Goal: Communication & Community: Participate in discussion

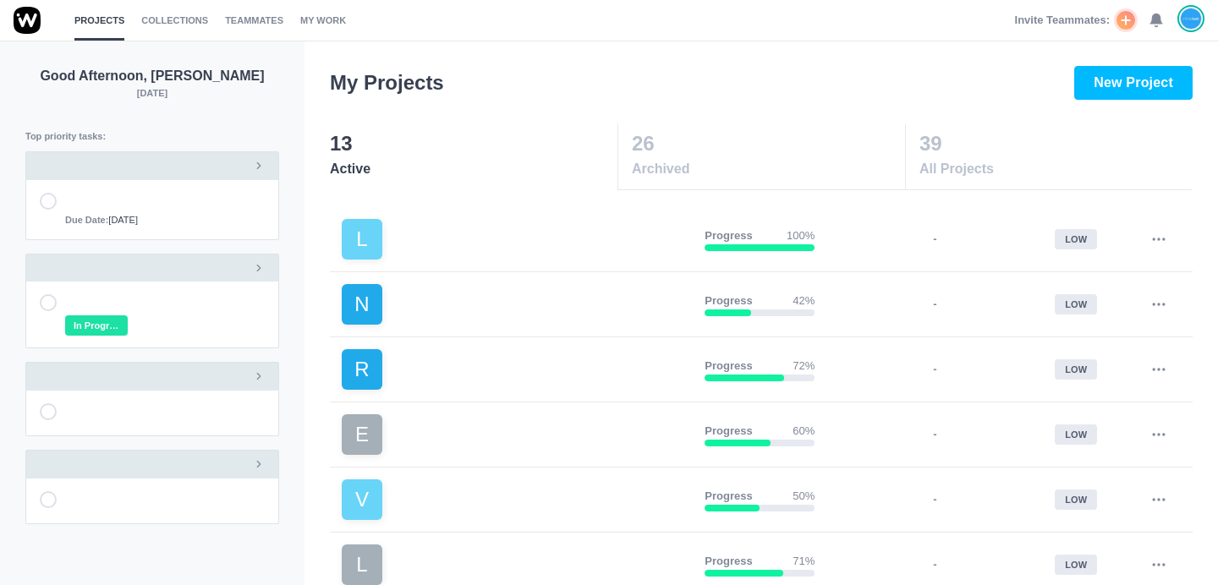
click at [1164, 19] on div "Invite Teammates: 0" at bounding box center [1109, 20] width 189 height 41
click at [1158, 19] on use at bounding box center [1156, 20] width 12 height 13
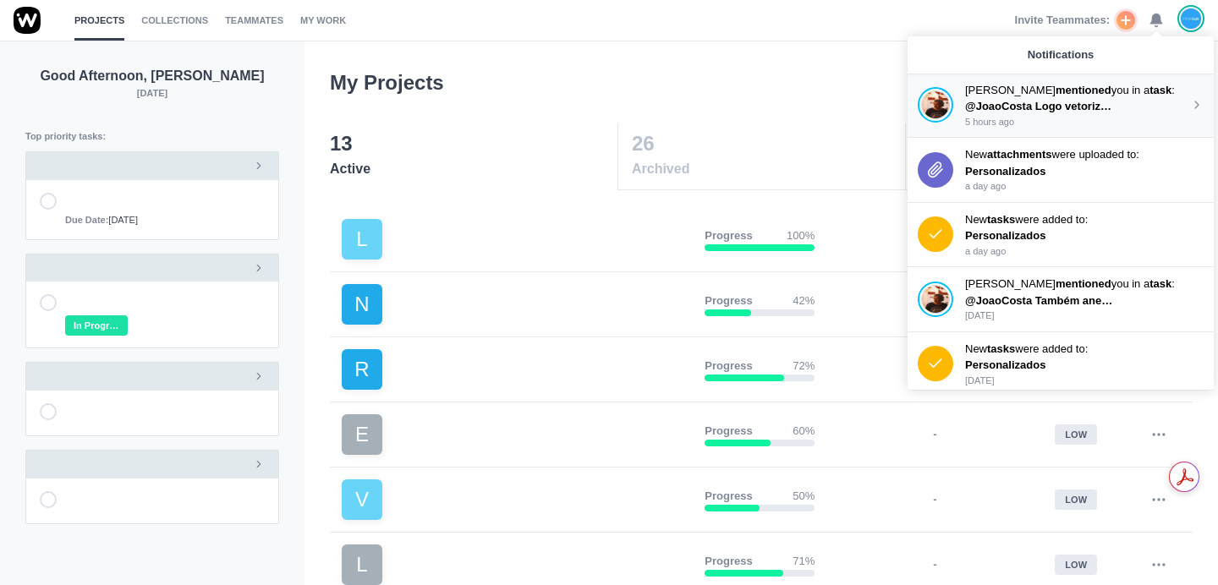
click at [1106, 98] on p "@JoaoCosta Logo vetorizado na drive" at bounding box center [1041, 106] width 152 height 17
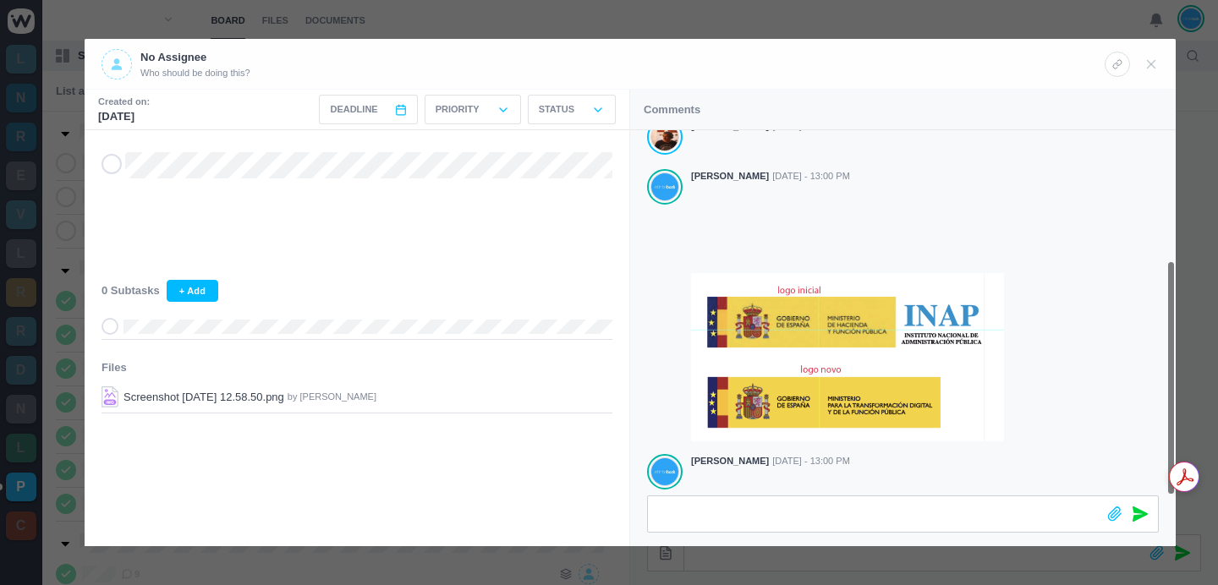
click at [482, 0] on div at bounding box center [609, 292] width 1218 height 585
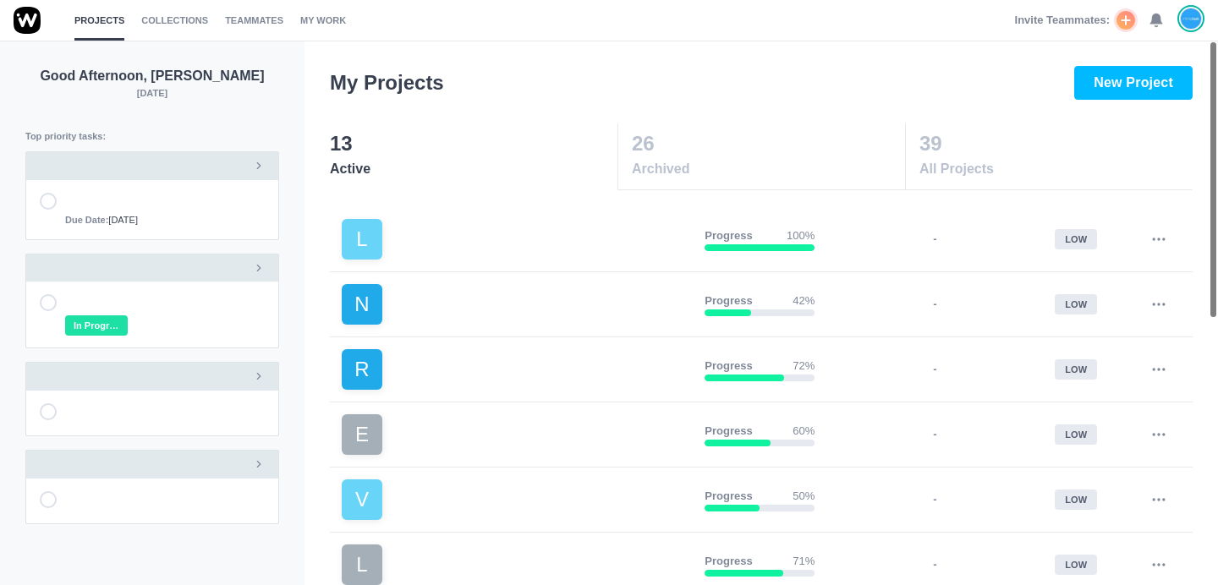
click at [1149, 25] on icon at bounding box center [1156, 20] width 15 height 15
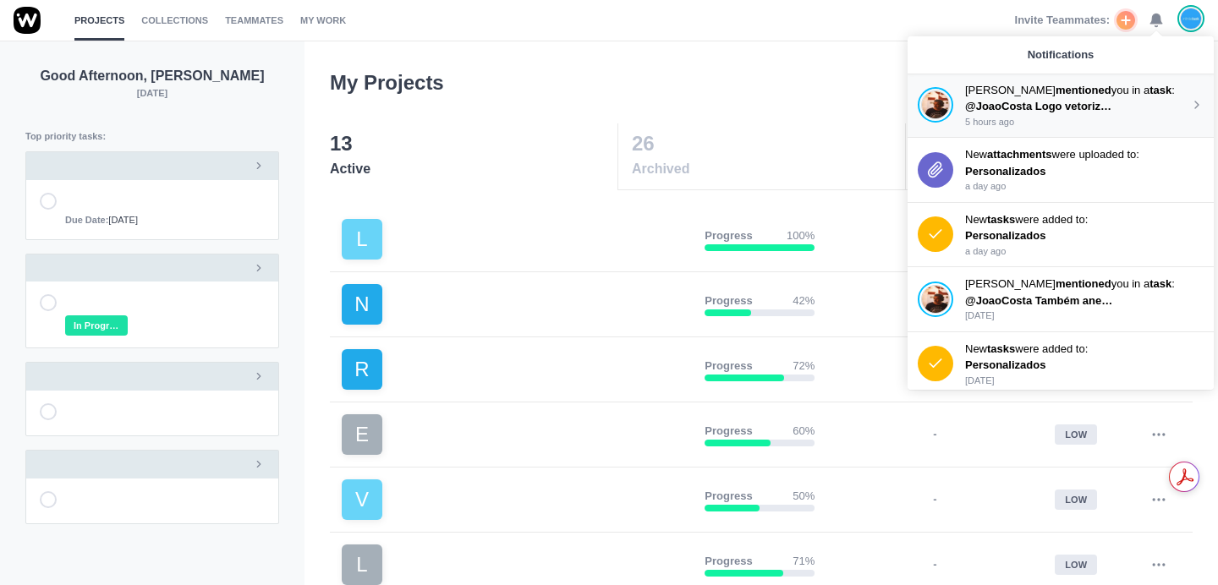
click at [1071, 120] on p "5 hours ago" at bounding box center [1077, 122] width 225 height 14
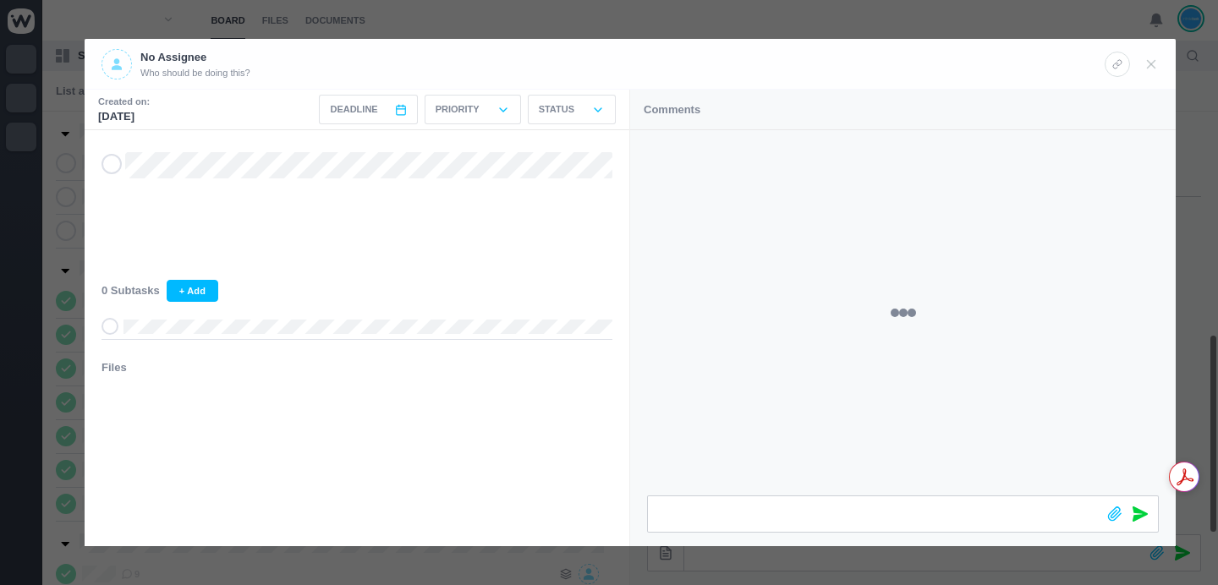
scroll to position [471, 0]
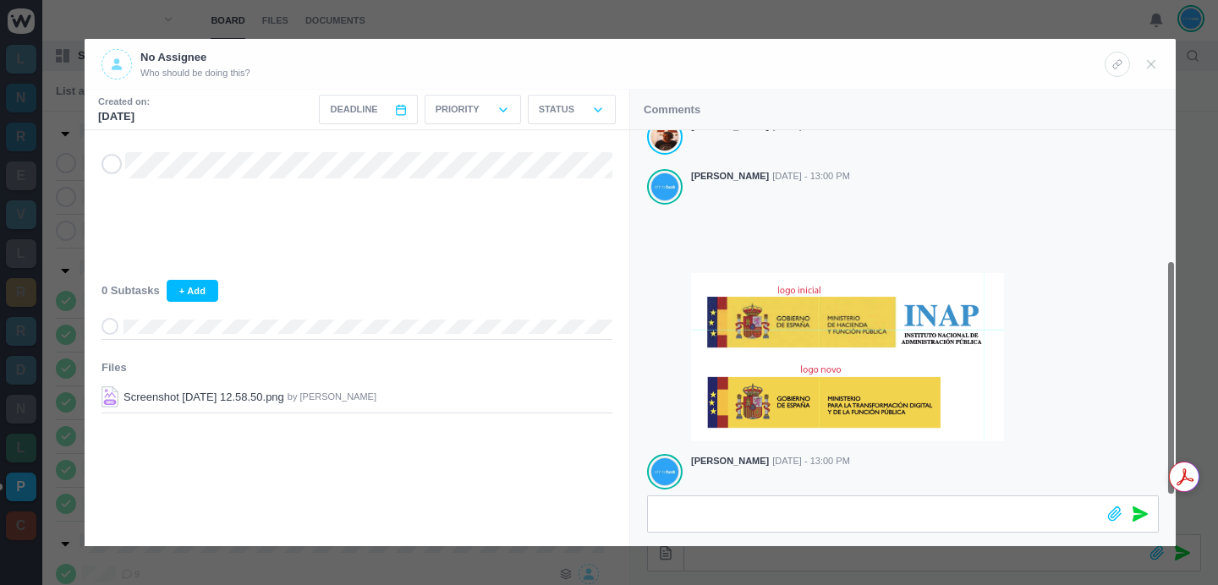
click at [561, 21] on div at bounding box center [609, 292] width 1218 height 585
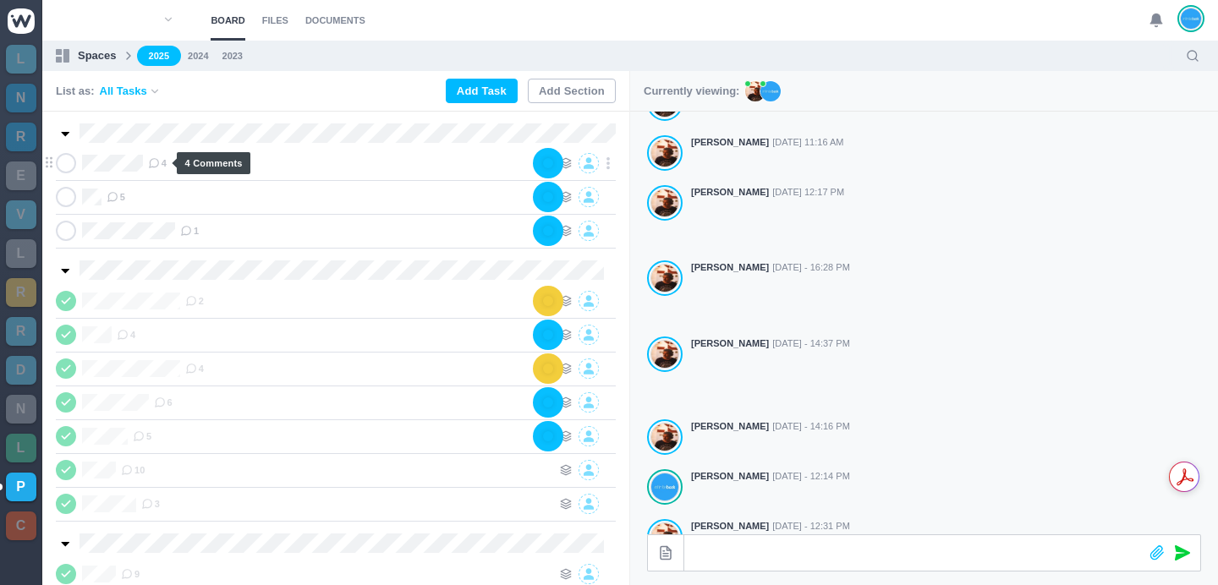
click at [162, 162] on span "4" at bounding box center [157, 163] width 19 height 14
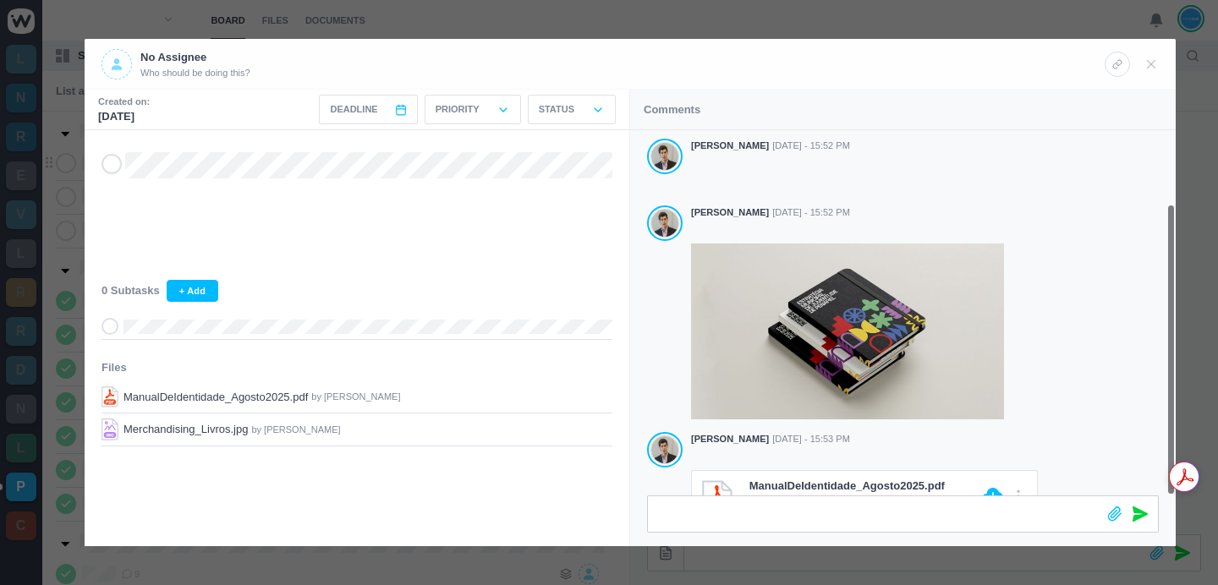
scroll to position [91, 0]
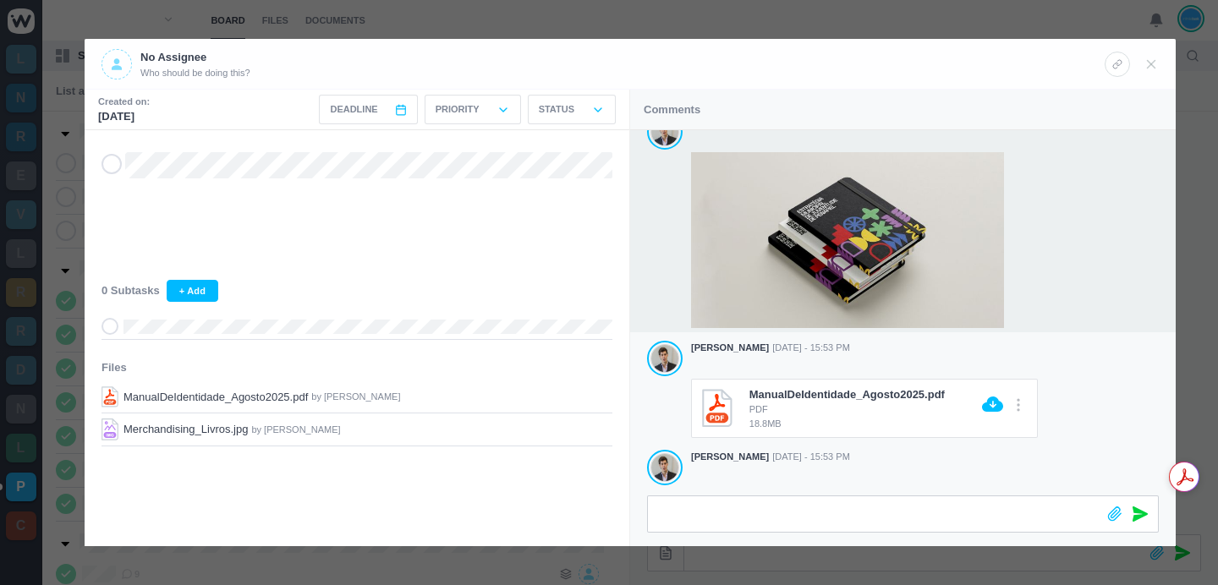
drag, startPoint x: 1124, startPoint y: 276, endPoint x: 1118, endPoint y: 291, distance: 16.3
click at [1118, 291] on div at bounding box center [925, 240] width 468 height 177
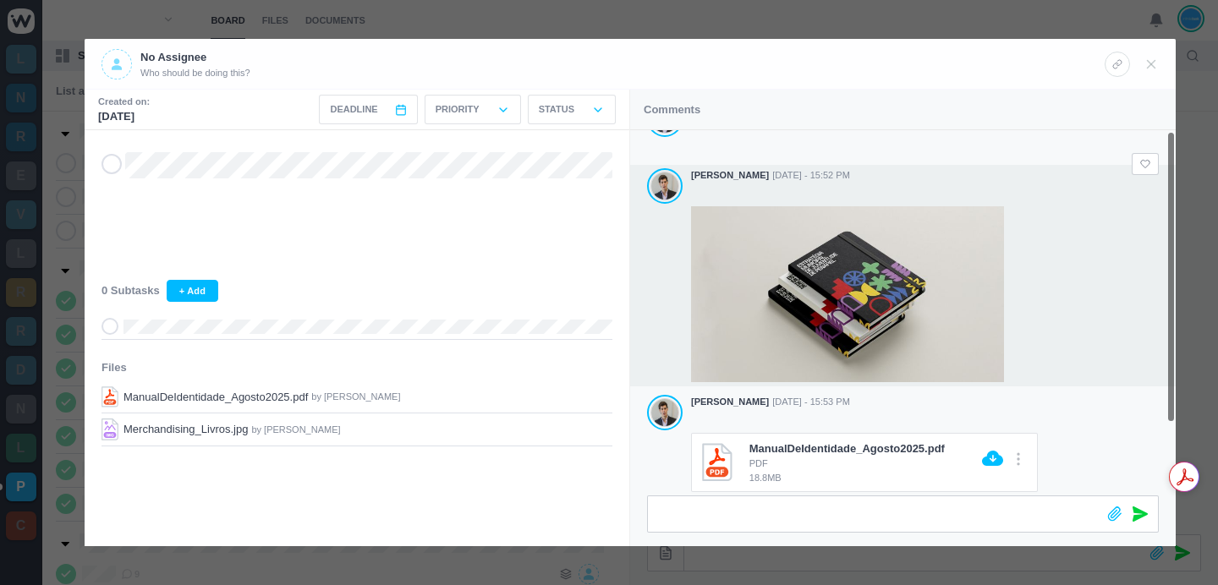
scroll to position [0, 0]
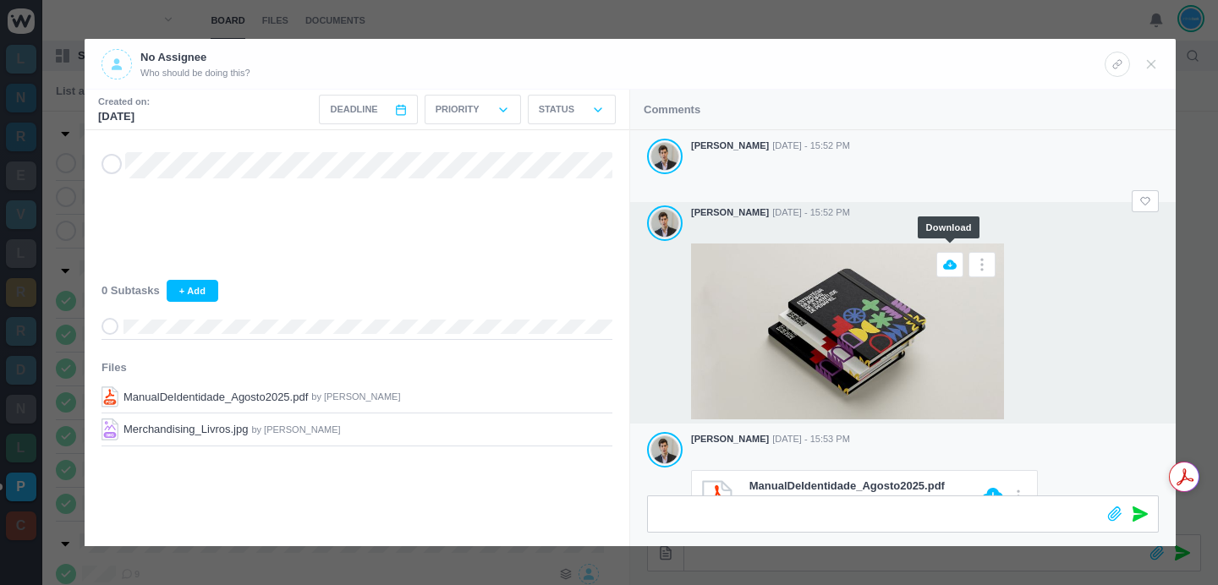
click at [951, 265] on span at bounding box center [949, 264] width 27 height 25
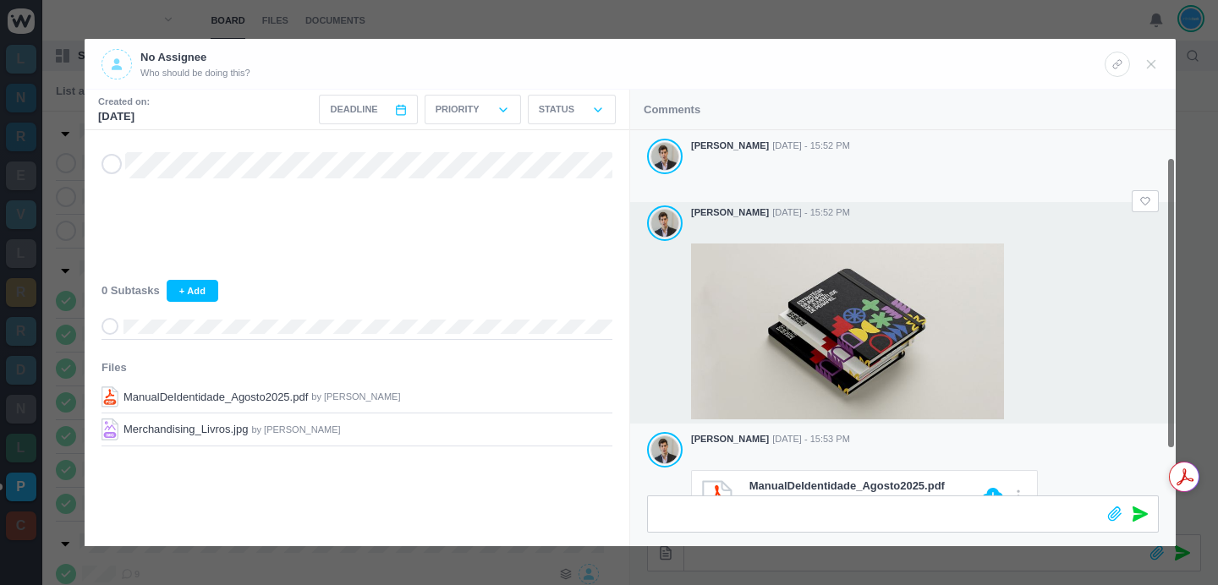
scroll to position [91, 0]
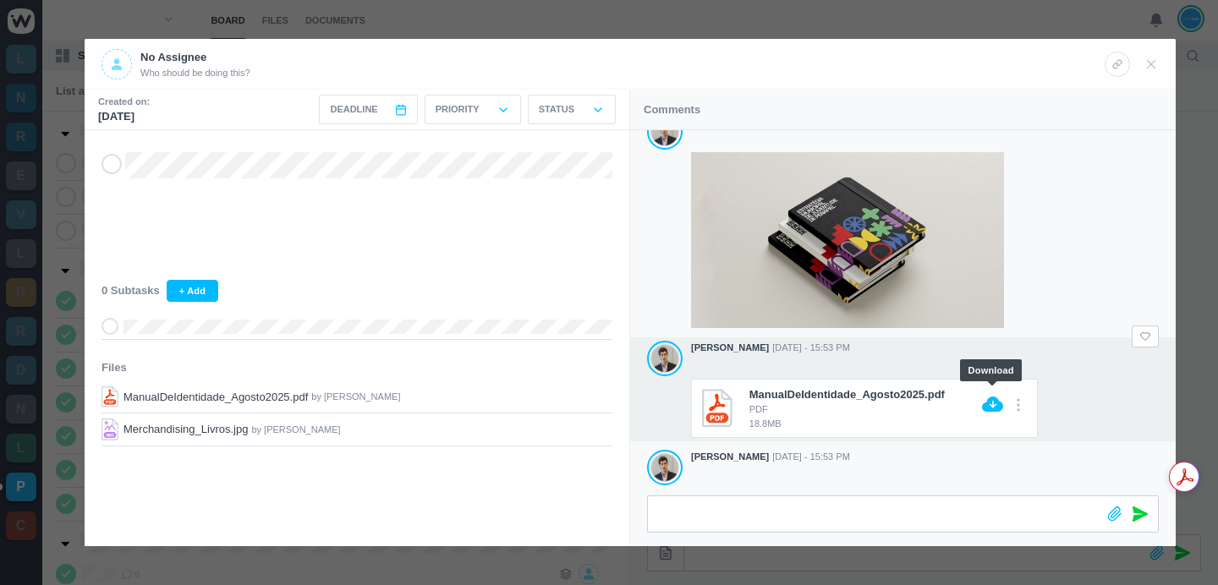
click at [994, 398] on icon at bounding box center [992, 404] width 21 height 15
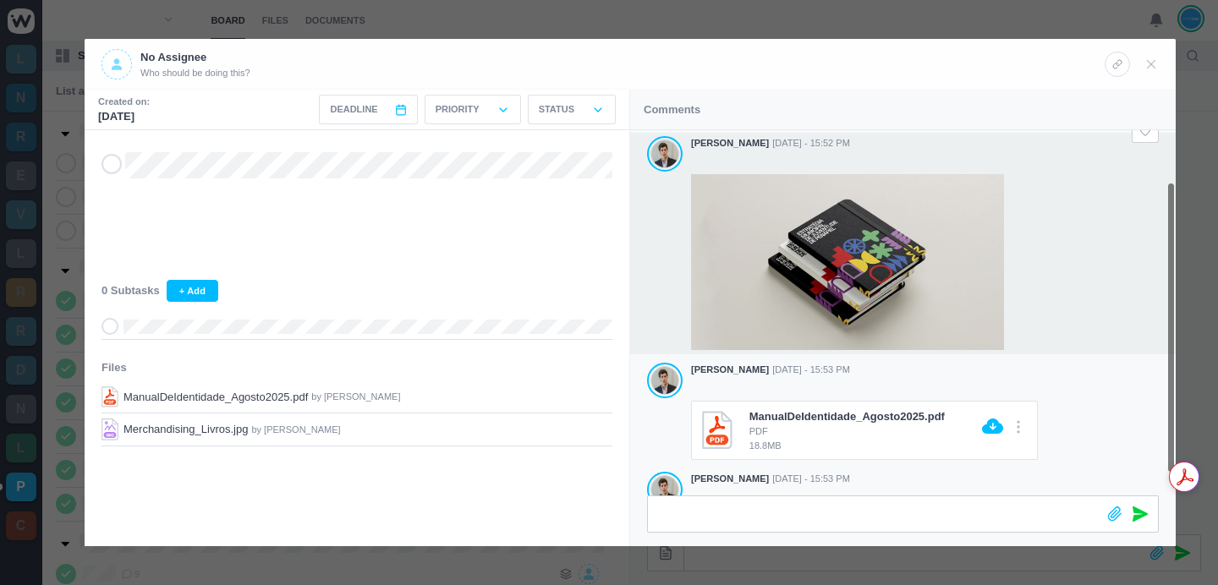
scroll to position [41, 0]
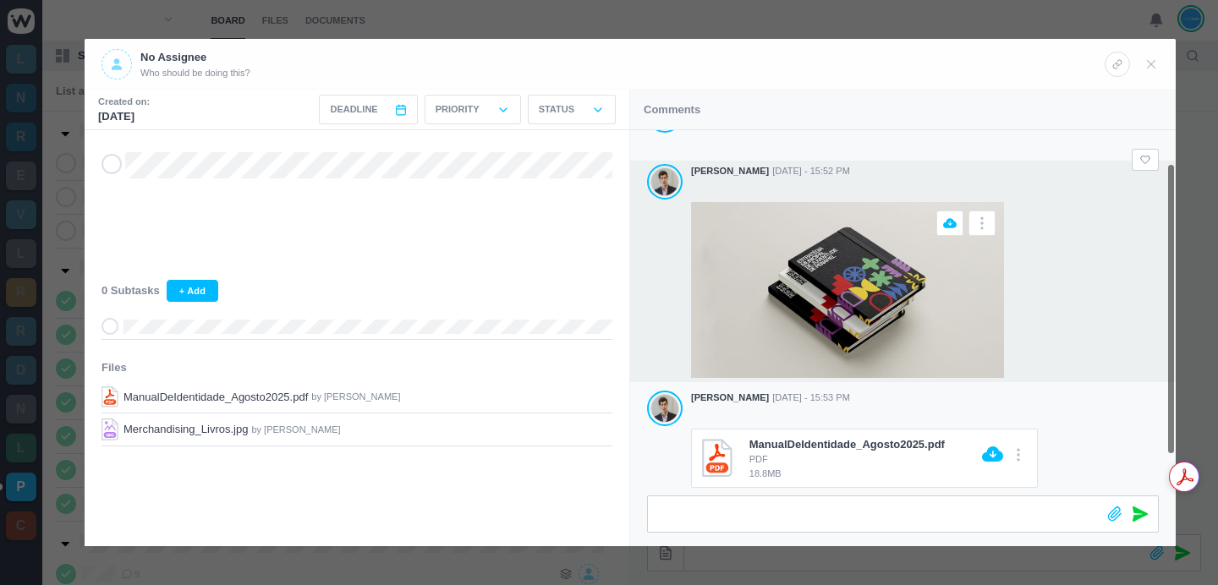
click at [881, 329] on img at bounding box center [847, 290] width 313 height 176
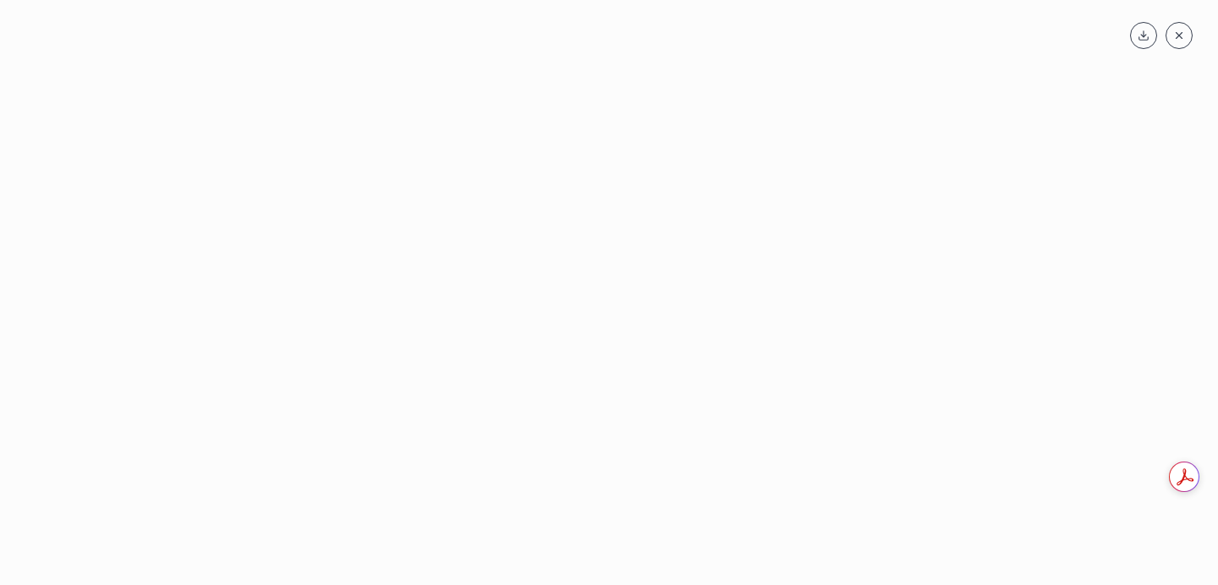
click at [1173, 35] on icon at bounding box center [1179, 36] width 12 height 12
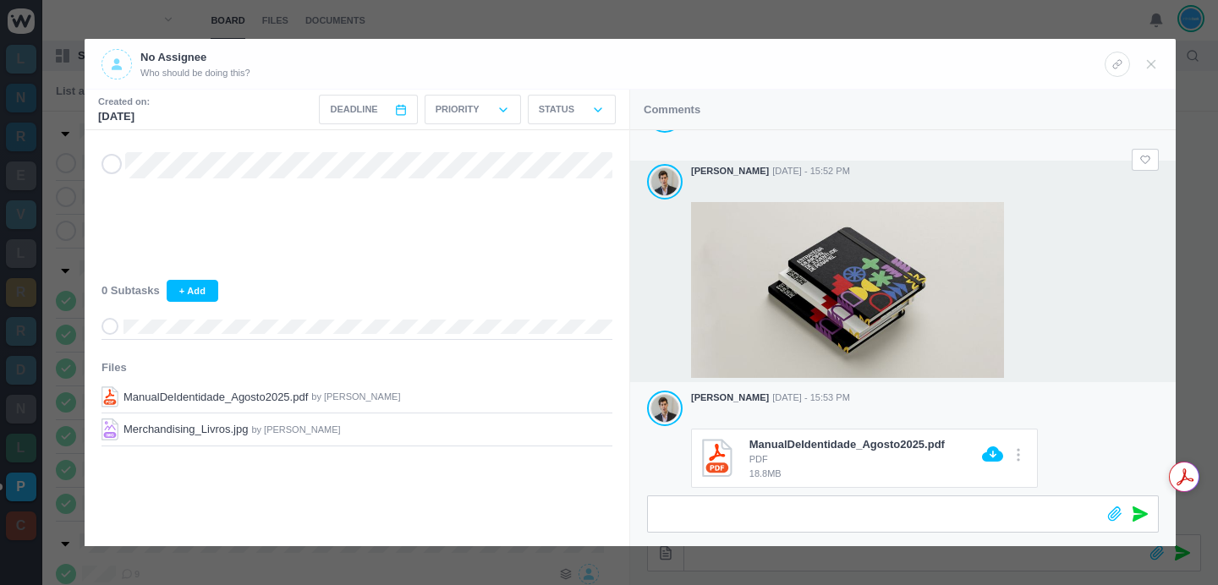
click at [893, 21] on div at bounding box center [609, 292] width 1218 height 585
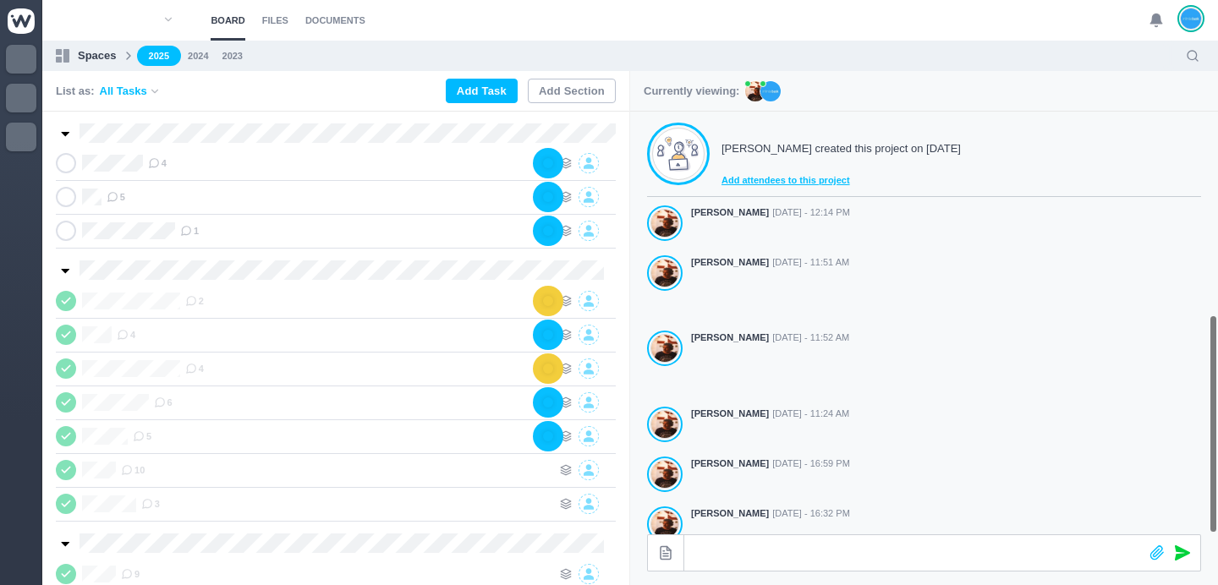
scroll to position [471, 0]
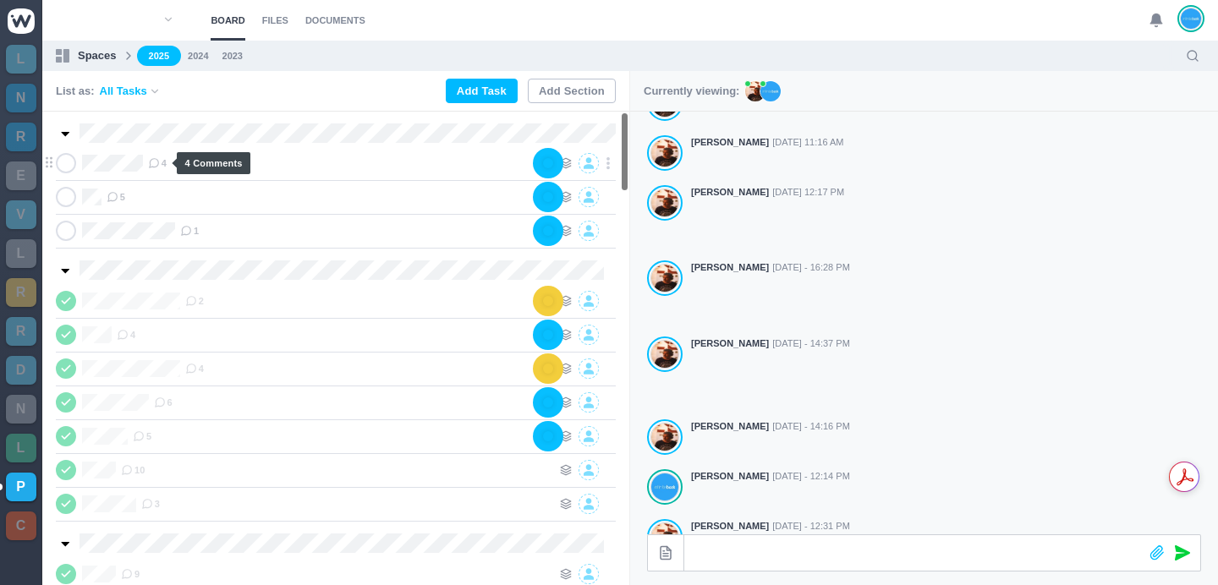
click at [164, 162] on span "4" at bounding box center [157, 163] width 19 height 14
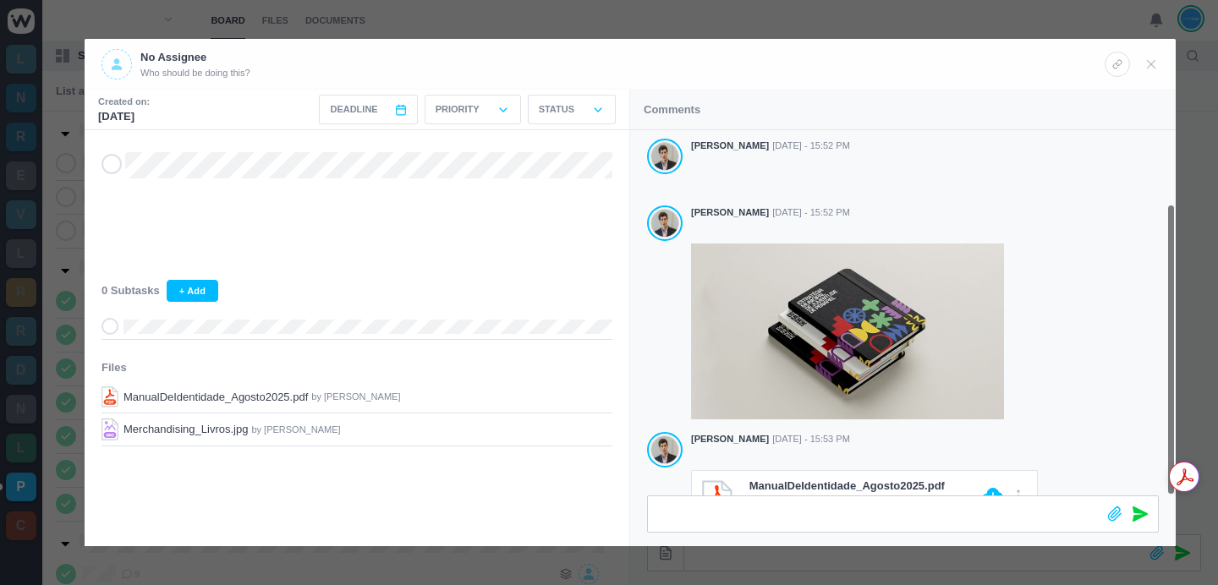
scroll to position [91, 0]
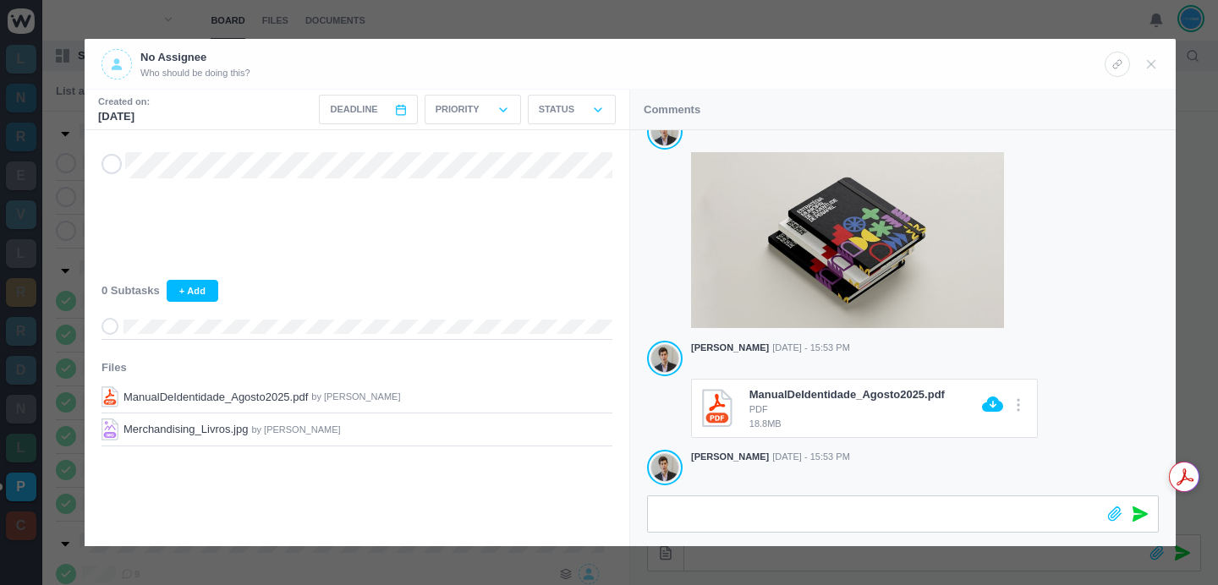
click at [814, 16] on div at bounding box center [609, 292] width 1218 height 585
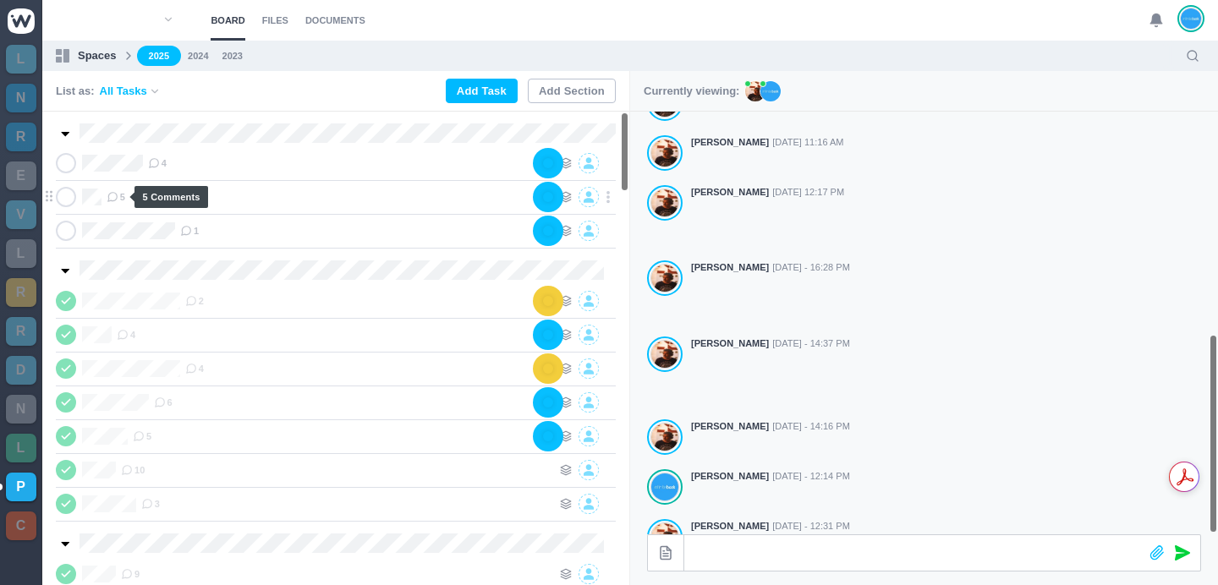
click at [107, 200] on use at bounding box center [111, 197] width 9 height 9
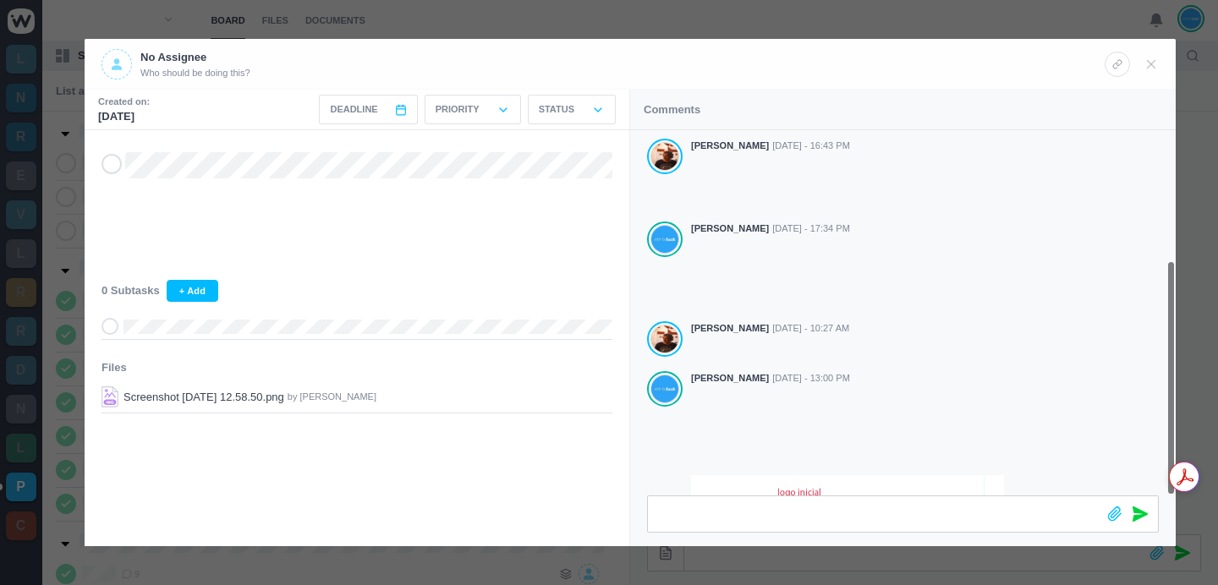
scroll to position [202, 0]
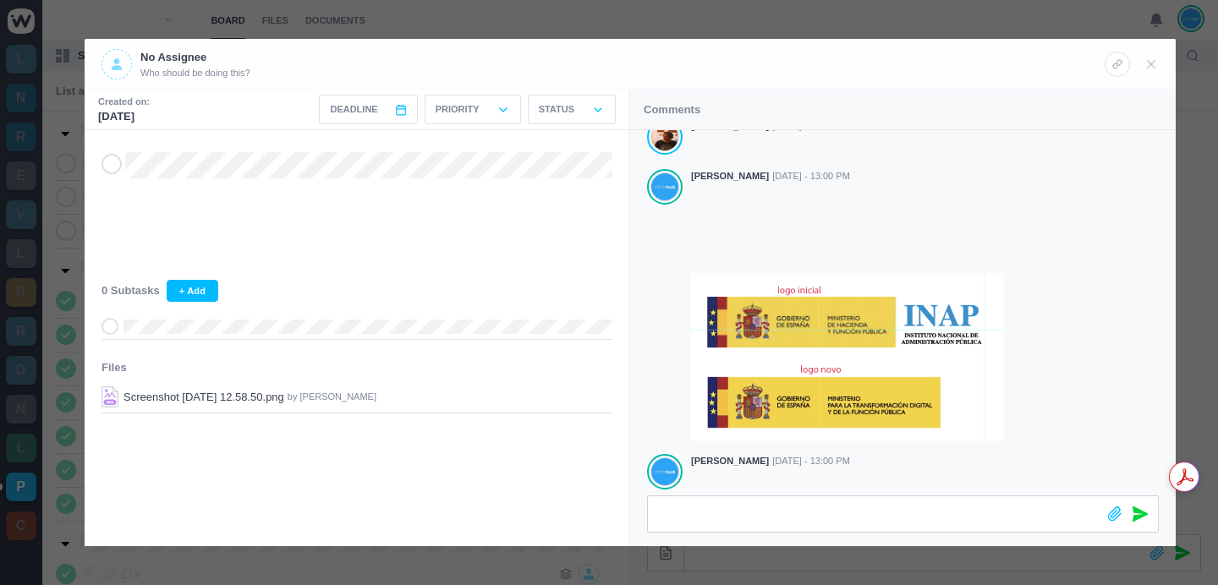
click at [641, 20] on div at bounding box center [609, 292] width 1218 height 585
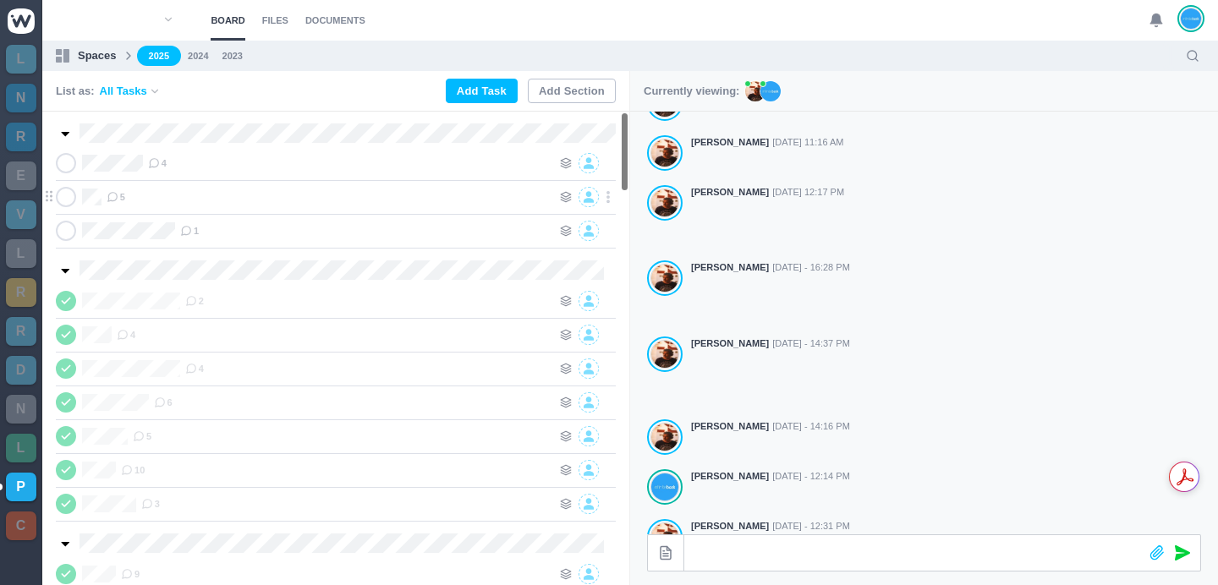
click at [118, 199] on icon at bounding box center [113, 197] width 12 height 12
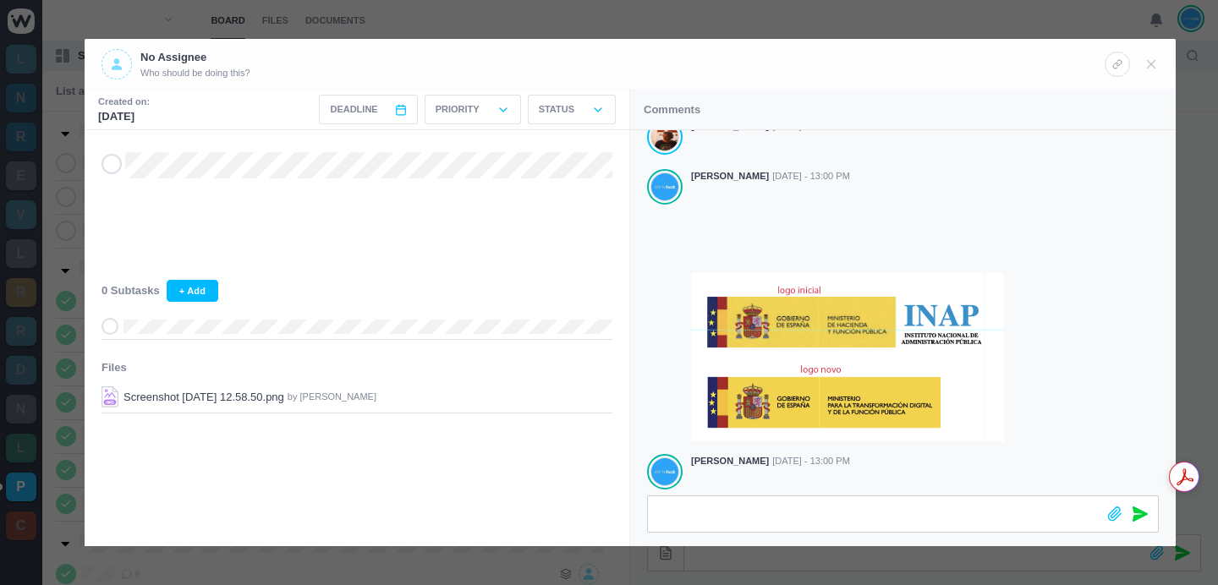
scroll to position [266, 0]
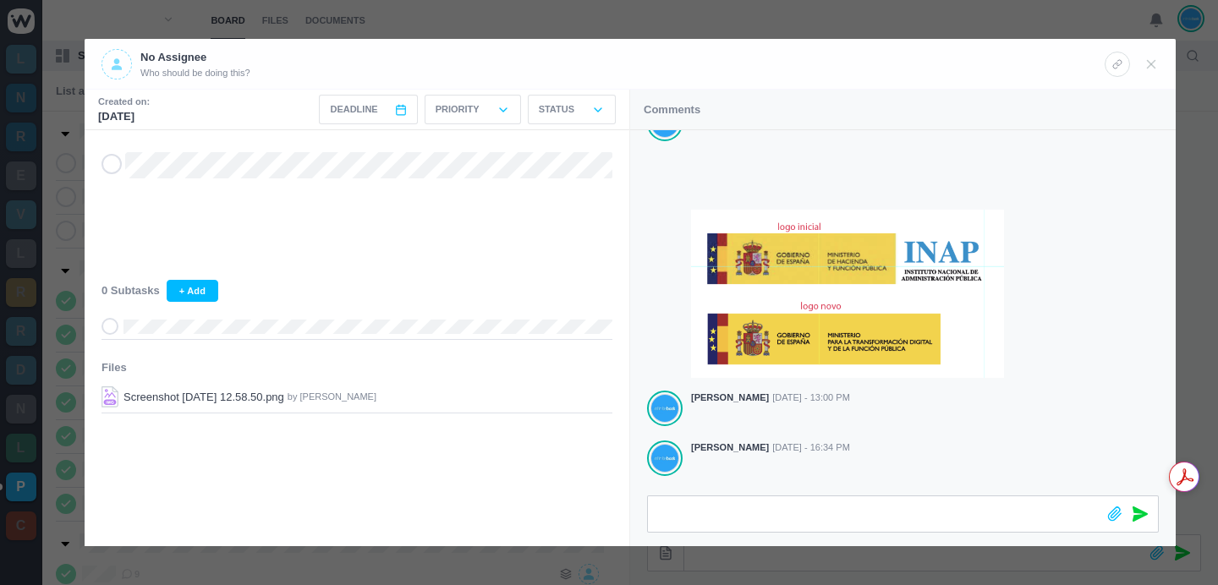
click at [518, 22] on div at bounding box center [609, 292] width 1218 height 585
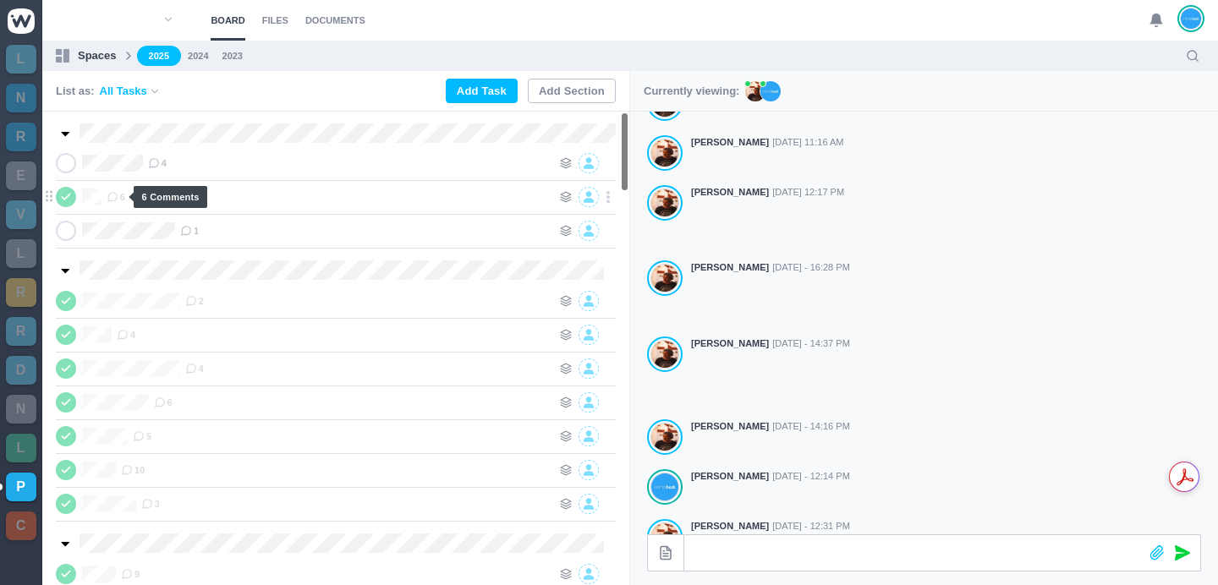
click at [114, 198] on icon at bounding box center [113, 197] width 12 height 12
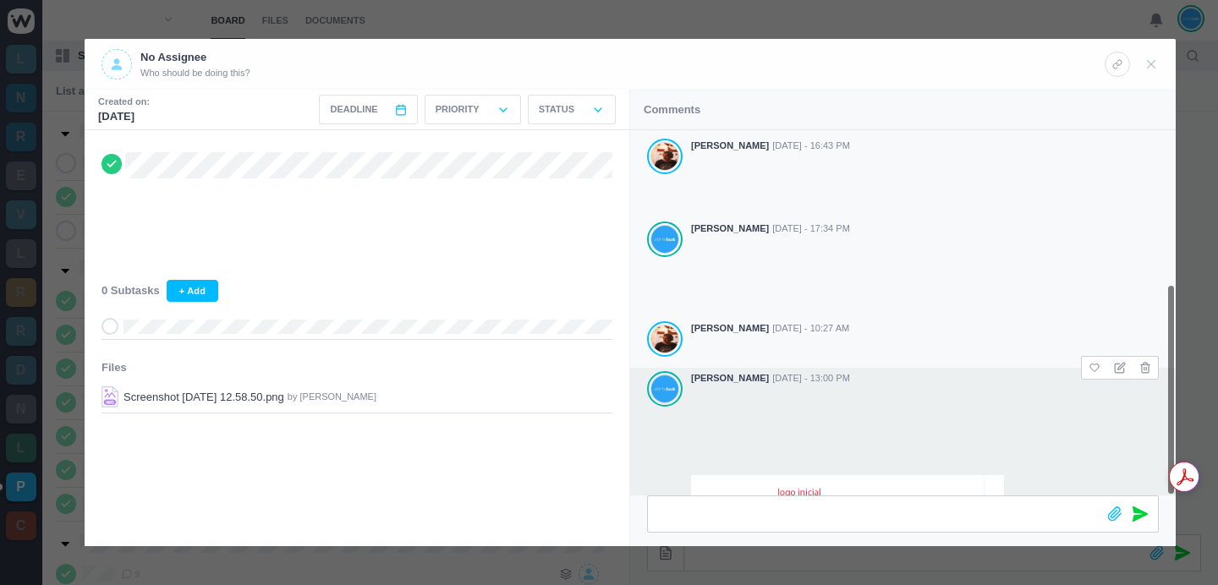
scroll to position [266, 0]
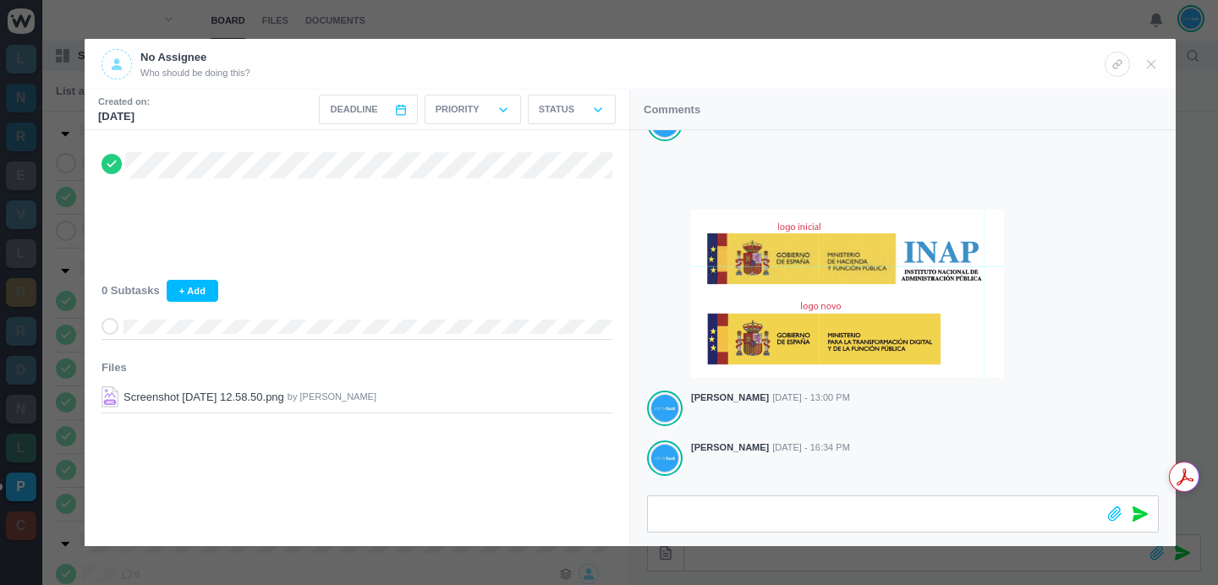
click at [689, 19] on div at bounding box center [609, 292] width 1218 height 585
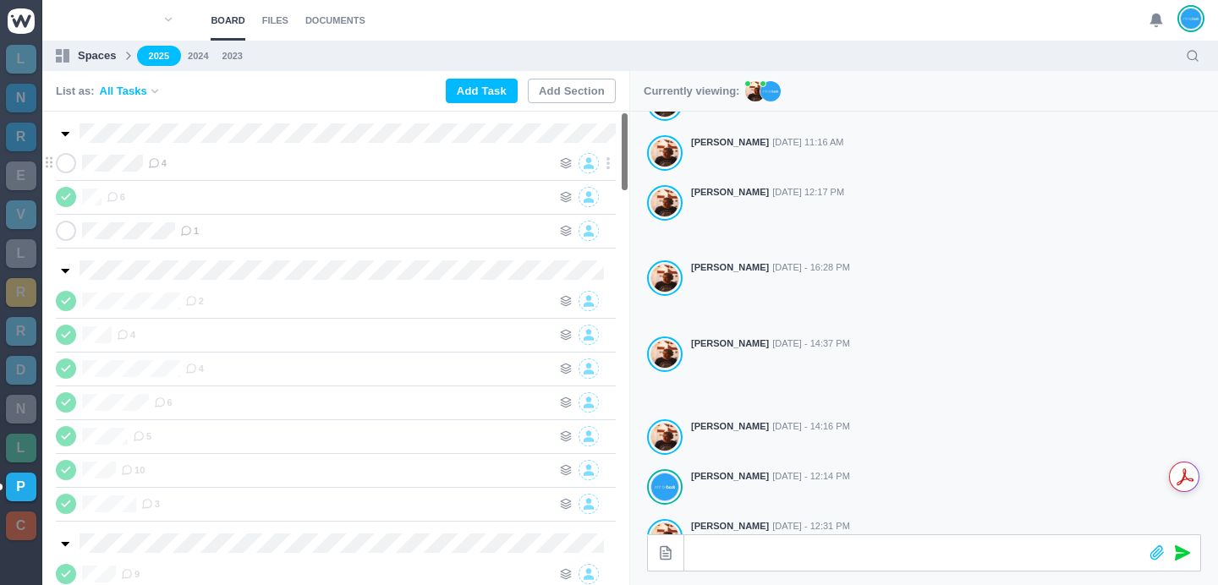
click at [162, 162] on span "4" at bounding box center [157, 163] width 19 height 14
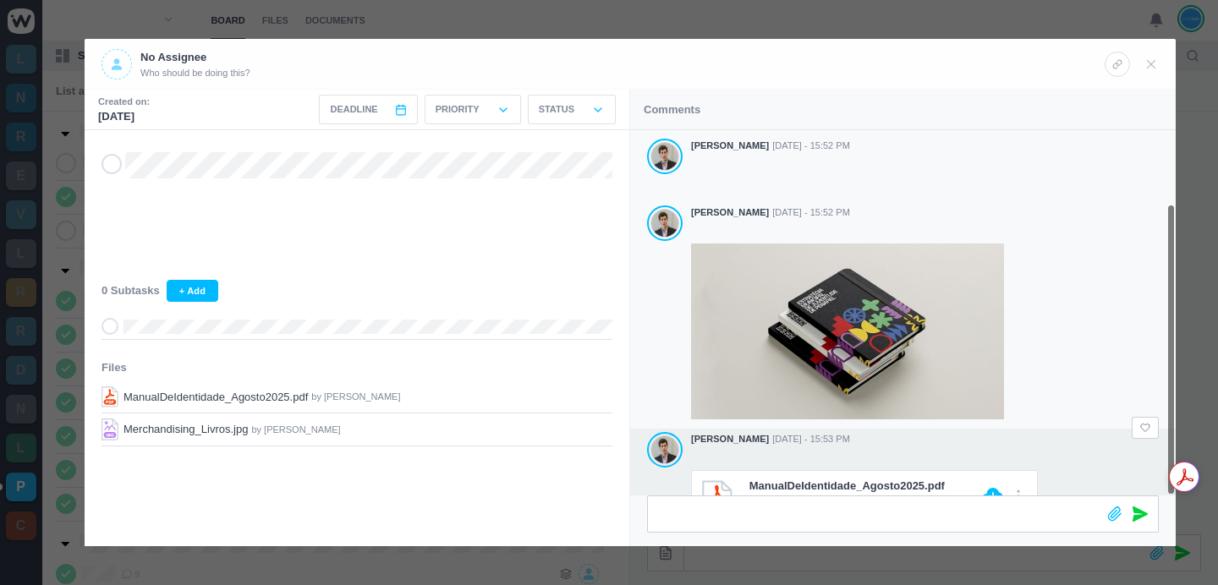
scroll to position [91, 0]
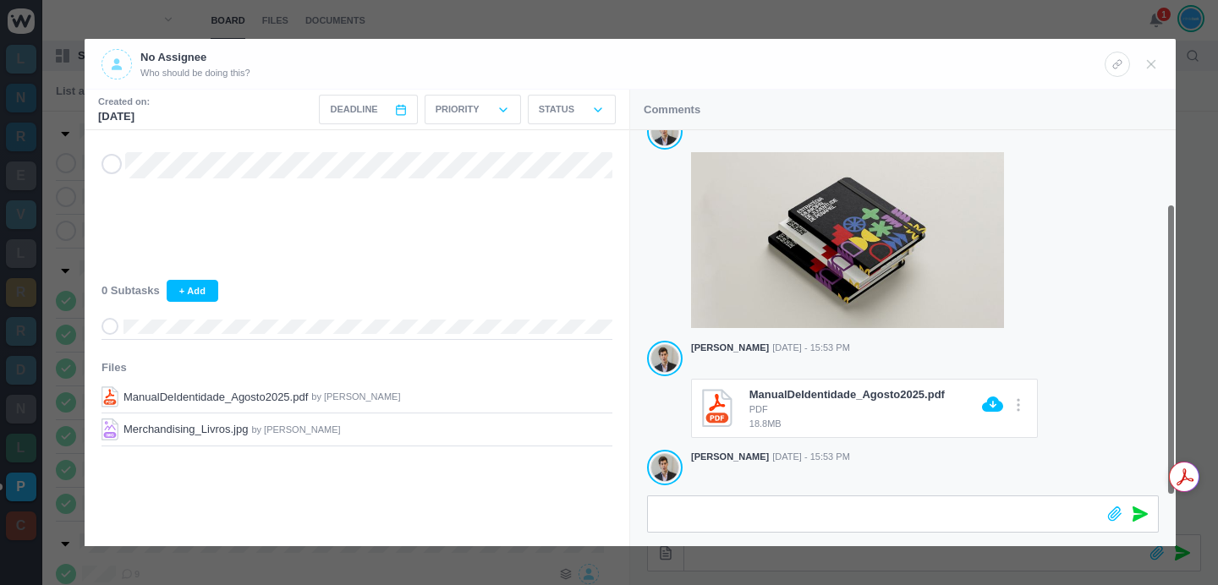
click at [674, 34] on div at bounding box center [609, 292] width 1218 height 585
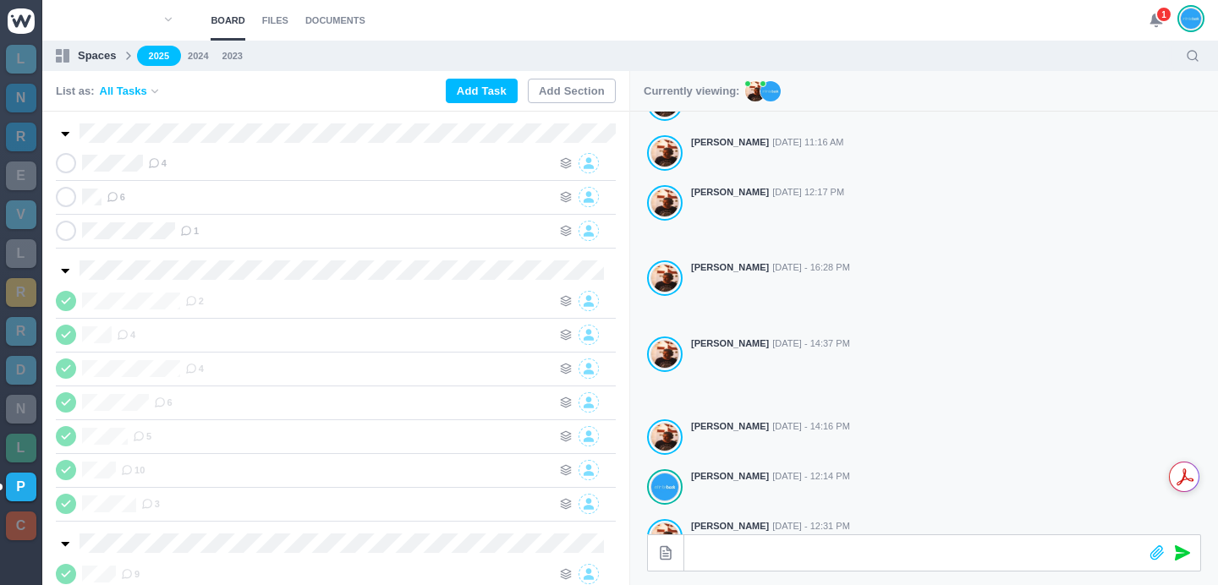
scroll to position [71, 0]
click at [116, 202] on icon at bounding box center [113, 197] width 12 height 12
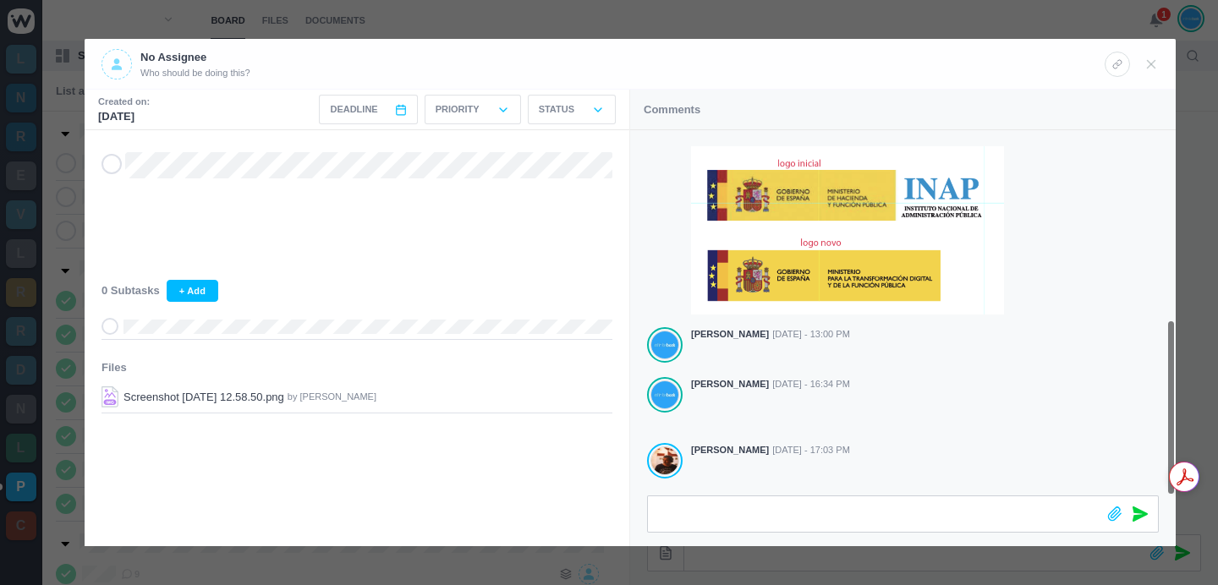
scroll to position [392, 0]
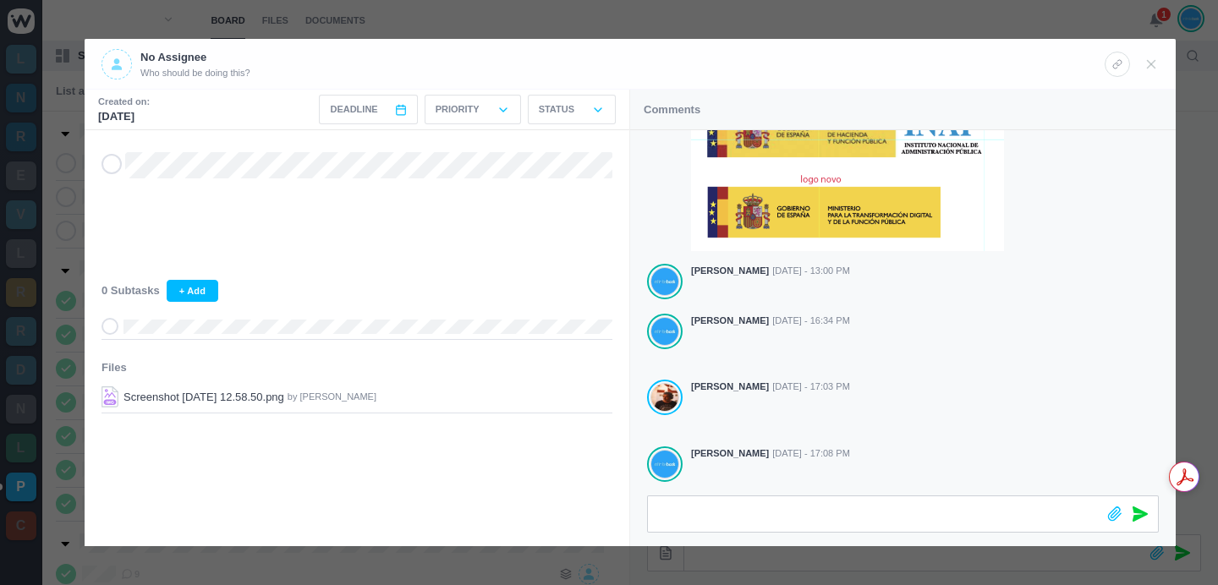
click at [706, 33] on div at bounding box center [609, 292] width 1218 height 585
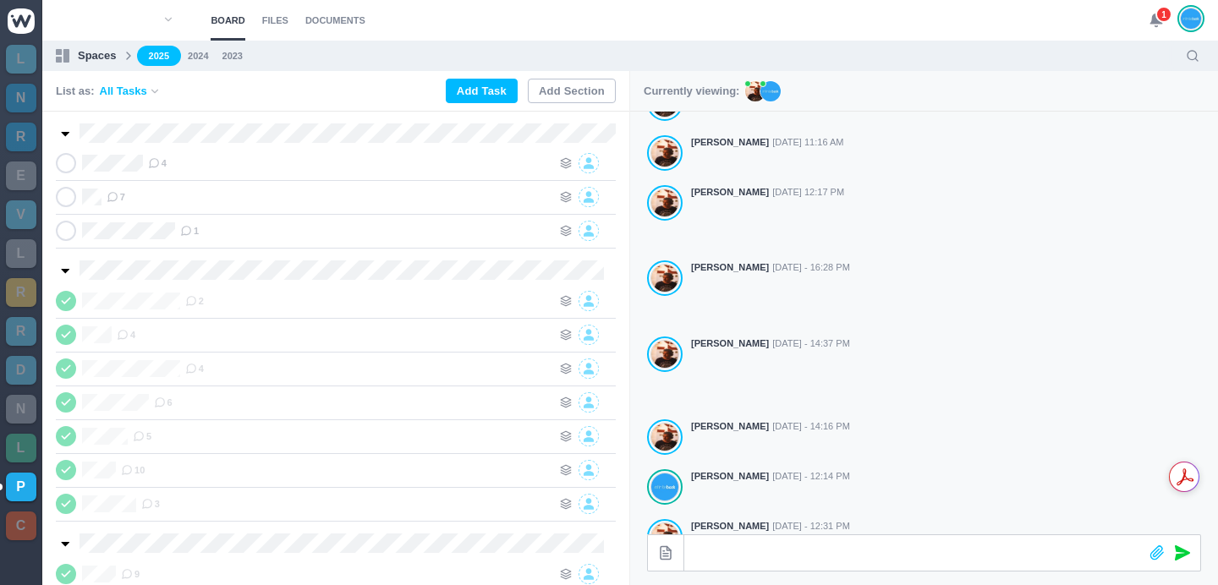
click at [1169, 25] on div "1" at bounding box center [1177, 20] width 56 height 41
click at [1158, 17] on span "1" at bounding box center [1163, 14] width 17 height 17
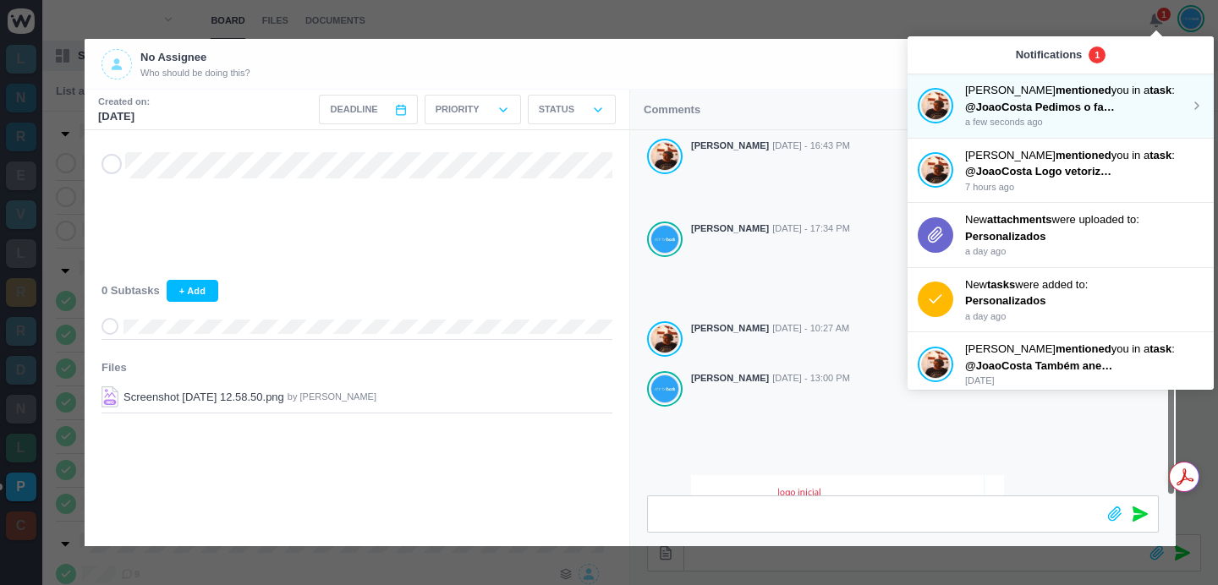
scroll to position [392, 0]
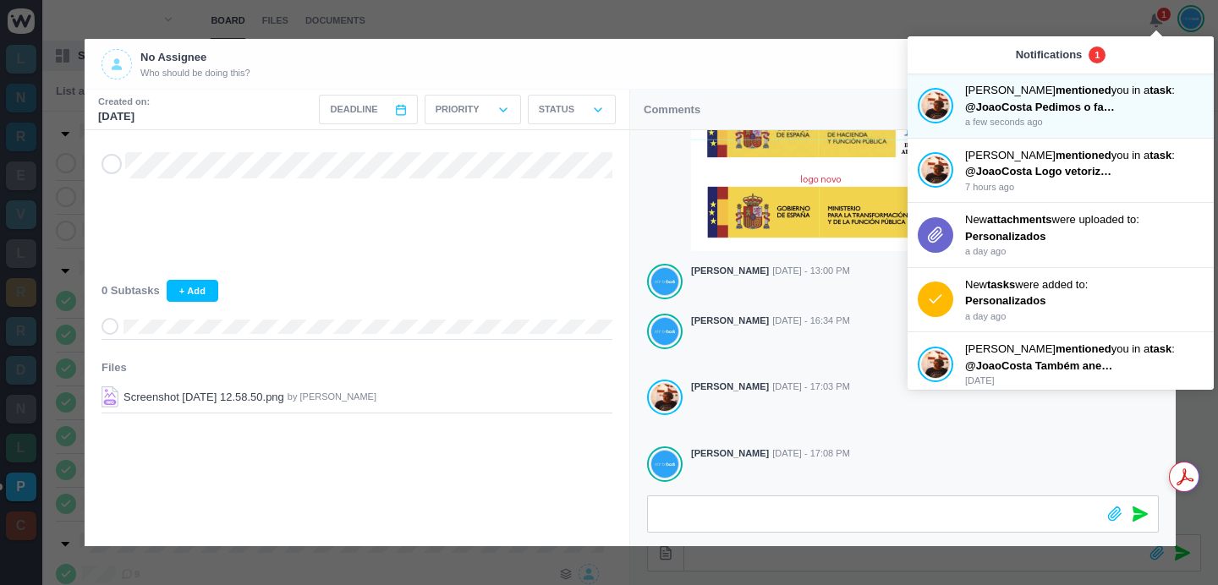
click at [661, 19] on div at bounding box center [609, 292] width 1218 height 585
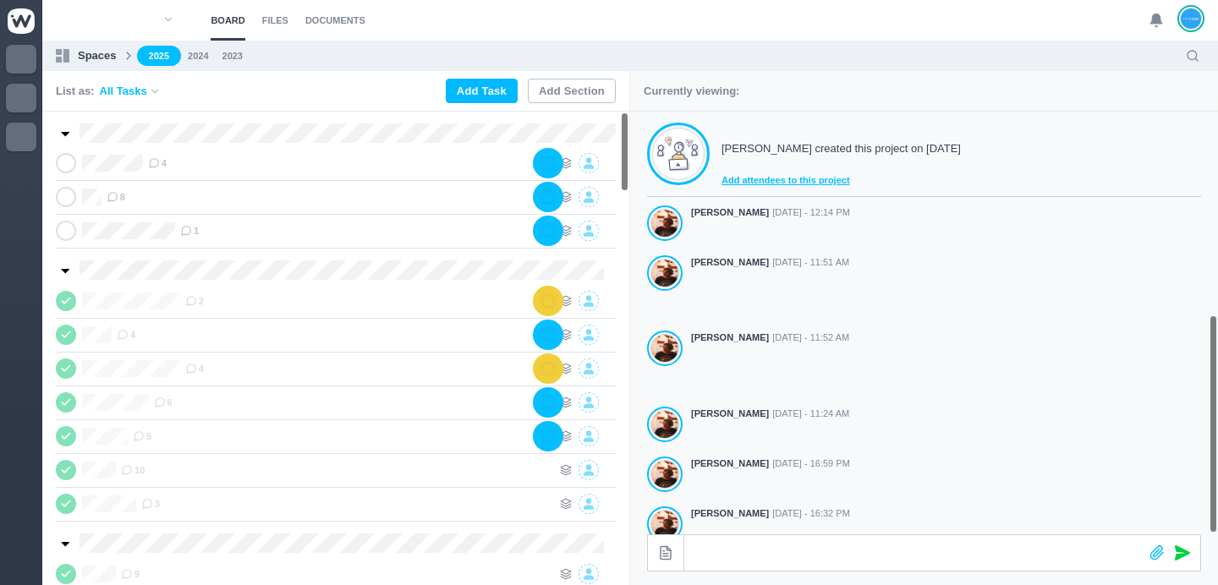
scroll to position [471, 0]
